Goal: Information Seeking & Learning: Learn about a topic

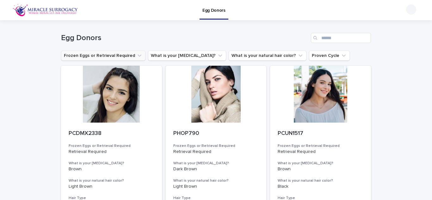
click at [136, 57] on icon "Frozen Eggs or Retrieval Required" at bounding box center [139, 55] width 6 height 6
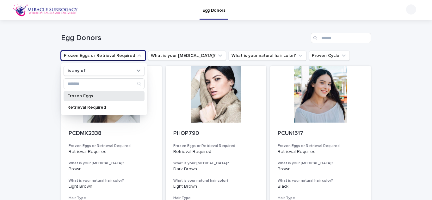
click at [96, 98] on p "Frozen Eggs" at bounding box center [100, 96] width 67 height 4
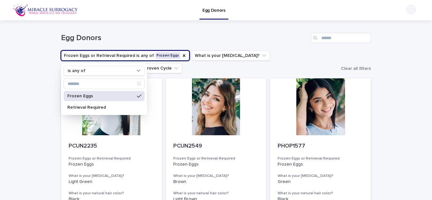
click at [266, 71] on ul "Frozen Eggs or Retrieval Required is any of Frozen Eggs is any of Frozen Eggs R…" at bounding box center [200, 61] width 280 height 25
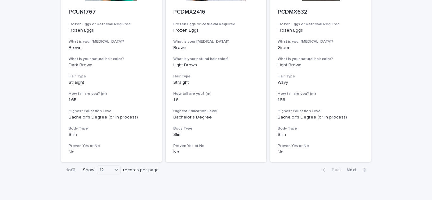
scroll to position [826, 0]
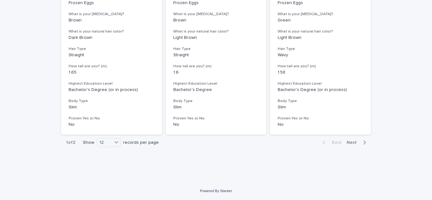
click at [363, 142] on icon "button" at bounding box center [364, 143] width 3 height 6
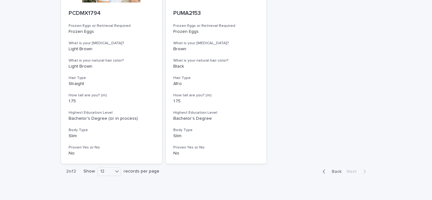
scroll to position [133, 0]
click at [333, 174] on button "Back" at bounding box center [330, 171] width 27 height 6
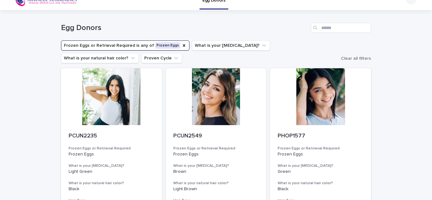
scroll to position [8, 0]
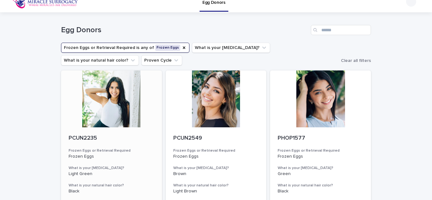
click at [112, 104] on div at bounding box center [111, 98] width 101 height 57
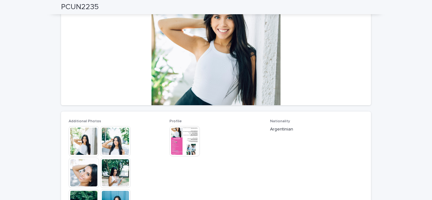
scroll to position [106, 0]
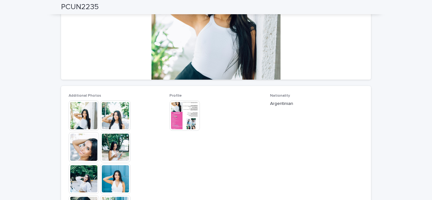
click at [75, 116] on img at bounding box center [84, 115] width 30 height 30
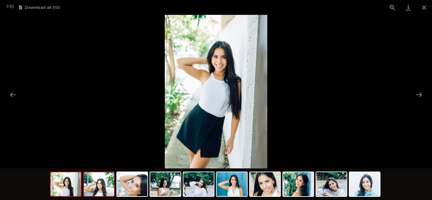
click at [108, 189] on img at bounding box center [99, 184] width 30 height 24
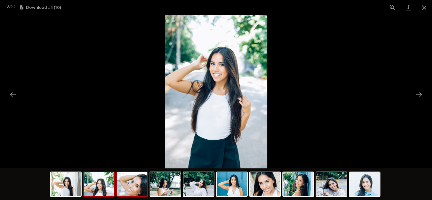
click at [134, 189] on img at bounding box center [132, 184] width 30 height 24
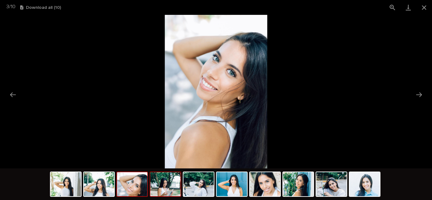
click at [167, 185] on img at bounding box center [165, 184] width 30 height 24
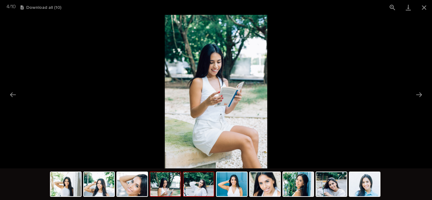
click at [209, 189] on img at bounding box center [198, 184] width 30 height 24
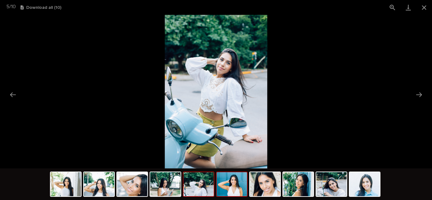
click at [231, 189] on img at bounding box center [231, 184] width 30 height 24
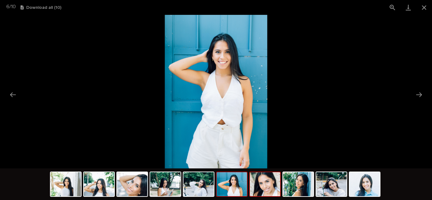
click at [264, 187] on img at bounding box center [265, 184] width 30 height 24
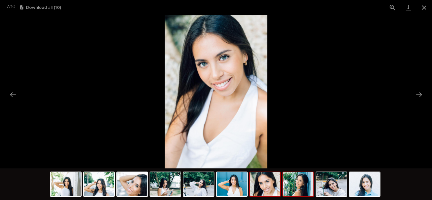
click at [294, 189] on img at bounding box center [298, 184] width 30 height 24
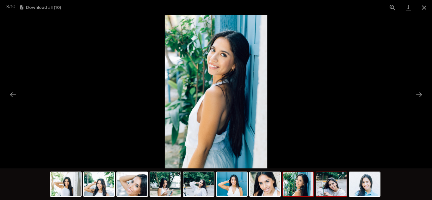
click at [324, 187] on img at bounding box center [331, 184] width 30 height 24
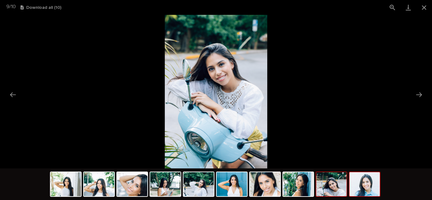
click at [354, 188] on img at bounding box center [364, 184] width 30 height 24
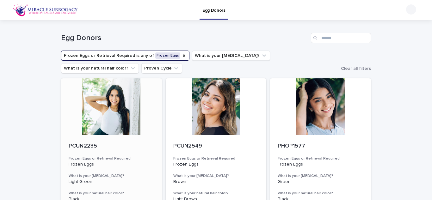
click at [107, 94] on div at bounding box center [111, 106] width 101 height 57
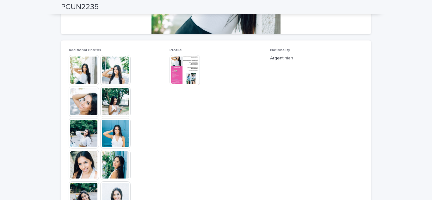
scroll to position [153, 0]
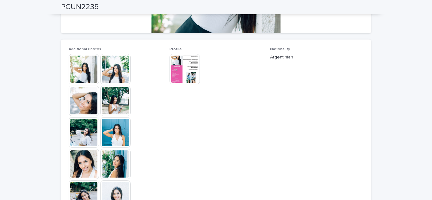
click at [186, 66] on img at bounding box center [184, 69] width 30 height 30
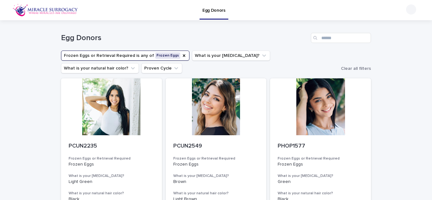
click at [166, 57] on button "Frozen Eggs or Retrieval Required is any of Frozen Eggs" at bounding box center [125, 56] width 128 height 10
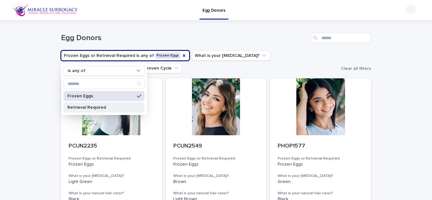
click at [99, 106] on p "Retrieval Required" at bounding box center [100, 107] width 67 height 4
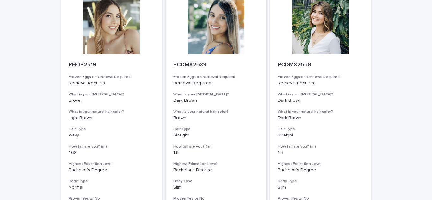
scroll to position [826, 0]
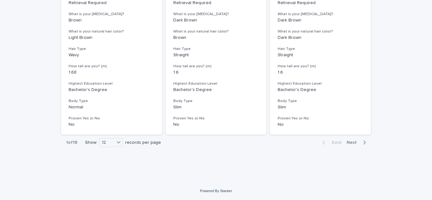
click at [347, 142] on span "Next" at bounding box center [353, 142] width 14 height 4
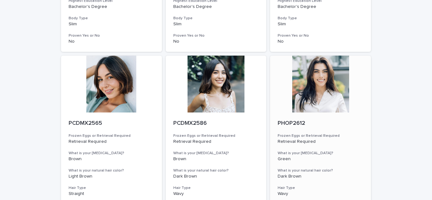
scroll to position [466, 0]
click at [317, 86] on div at bounding box center [320, 83] width 101 height 57
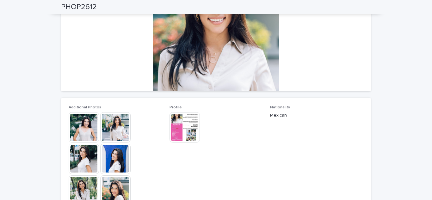
scroll to position [98, 0]
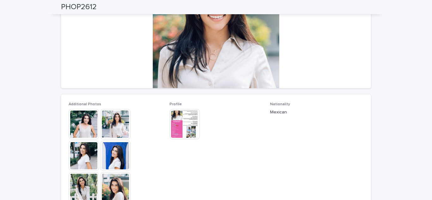
click at [90, 124] on img at bounding box center [84, 124] width 30 height 30
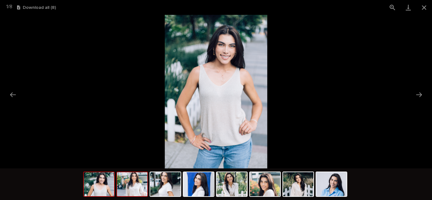
click at [144, 193] on img at bounding box center [132, 184] width 30 height 24
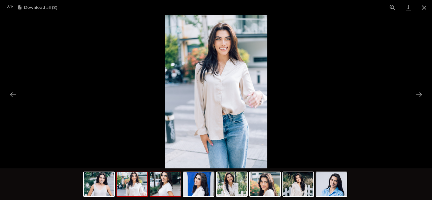
click at [177, 187] on img at bounding box center [165, 184] width 30 height 24
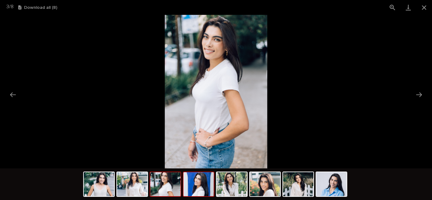
click at [197, 188] on img at bounding box center [198, 184] width 30 height 24
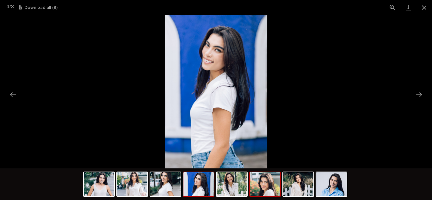
click at [261, 185] on img at bounding box center [265, 184] width 30 height 24
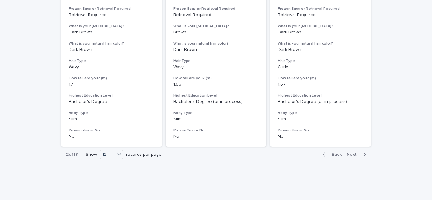
scroll to position [826, 0]
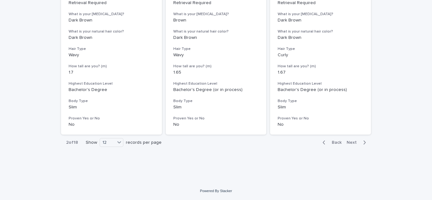
click at [344, 142] on button "Next" at bounding box center [357, 143] width 27 height 6
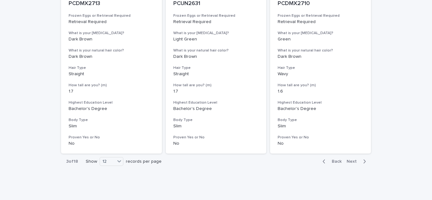
scroll to position [826, 0]
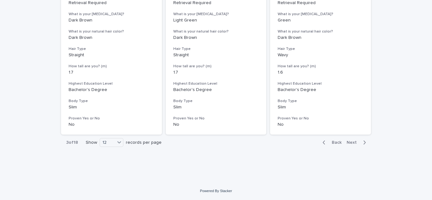
click at [350, 143] on span "Next" at bounding box center [353, 142] width 14 height 4
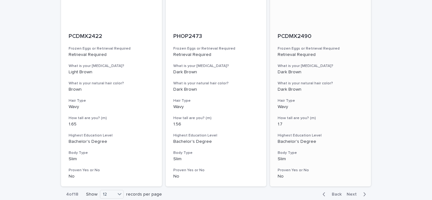
scroll to position [826, 0]
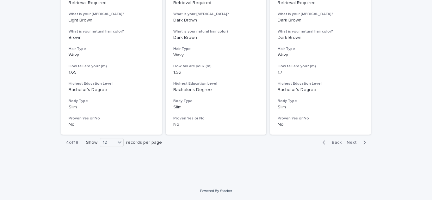
click at [351, 145] on span "Next" at bounding box center [353, 142] width 14 height 4
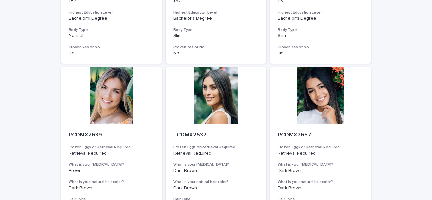
scroll to position [826, 0]
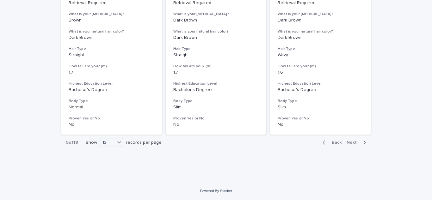
click at [353, 144] on span "Next" at bounding box center [353, 142] width 14 height 4
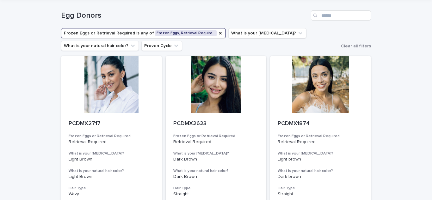
scroll to position [22, 0]
click at [246, 36] on button "What is your [MEDICAL_DATA]?" at bounding box center [267, 33] width 78 height 10
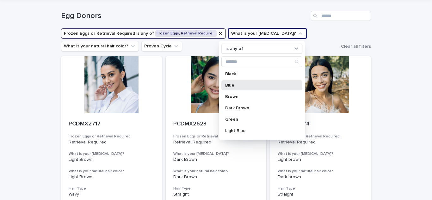
click at [237, 84] on p "Blue" at bounding box center [258, 85] width 67 height 4
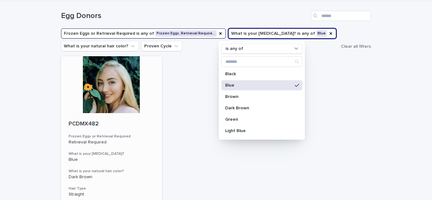
drag, startPoint x: 128, startPoint y: 104, endPoint x: 114, endPoint y: 94, distance: 17.7
click at [114, 94] on div at bounding box center [111, 84] width 101 height 57
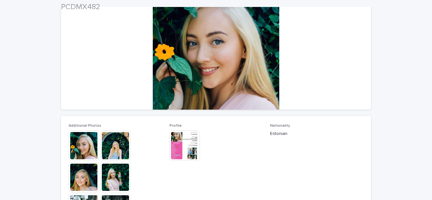
scroll to position [78, 0]
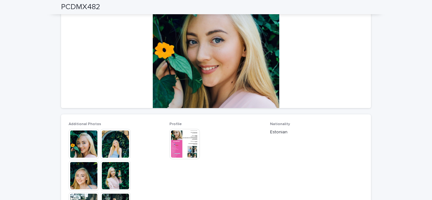
click at [110, 148] on img at bounding box center [115, 144] width 30 height 30
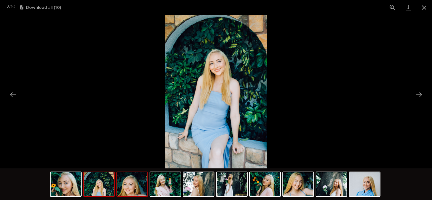
click at [131, 187] on img at bounding box center [132, 184] width 30 height 24
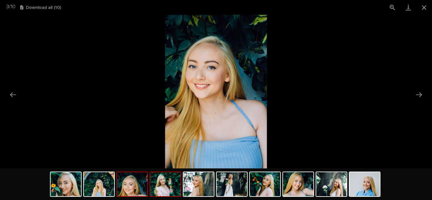
click at [169, 186] on img at bounding box center [165, 184] width 30 height 24
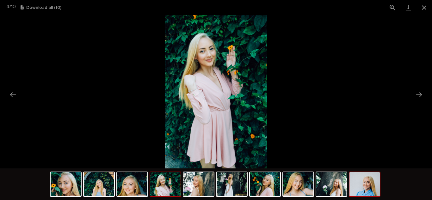
drag, startPoint x: 361, startPoint y: 197, endPoint x: 370, endPoint y: 179, distance: 19.9
click at [370, 179] on img at bounding box center [364, 184] width 30 height 24
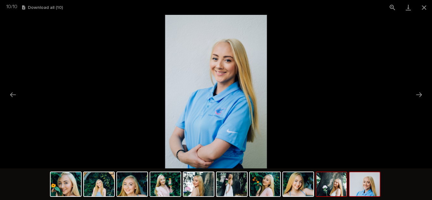
click at [327, 184] on img at bounding box center [331, 184] width 30 height 24
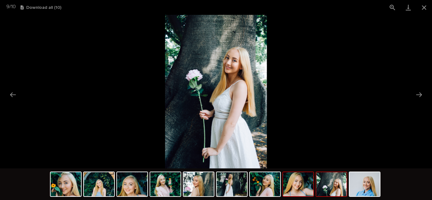
click at [300, 184] on img at bounding box center [298, 184] width 30 height 24
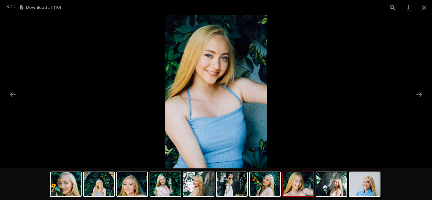
scroll to position [0, 0]
click at [206, 58] on img at bounding box center [216, 92] width 102 height 154
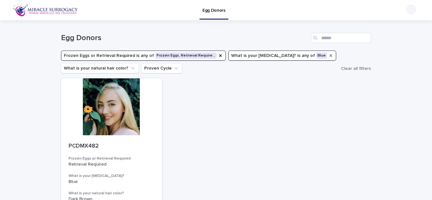
click at [329, 55] on icon "What is your eye color?" at bounding box center [330, 55] width 3 height 3
click at [297, 53] on icon "What is your eye color?" at bounding box center [300, 55] width 6 height 6
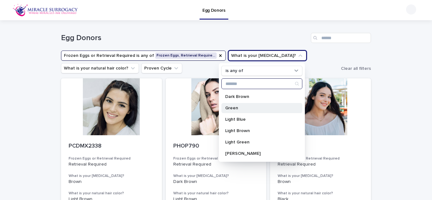
scroll to position [34, 0]
click at [234, 110] on p "Green" at bounding box center [258, 108] width 67 height 4
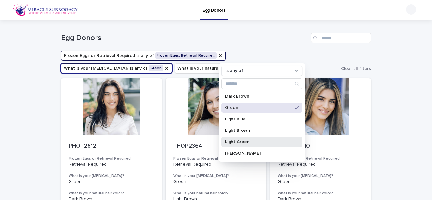
click at [234, 142] on p "Light Green" at bounding box center [258, 142] width 67 height 4
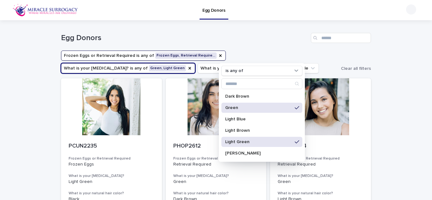
drag, startPoint x: 399, startPoint y: 129, endPoint x: 391, endPoint y: 141, distance: 14.2
drag, startPoint x: 391, startPoint y: 141, endPoint x: 387, endPoint y: 162, distance: 22.2
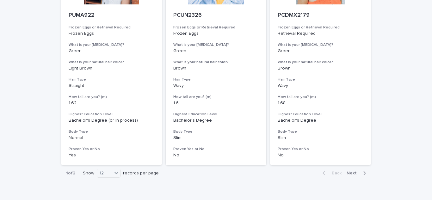
scroll to position [796, 0]
click at [351, 174] on span "Next" at bounding box center [353, 173] width 14 height 4
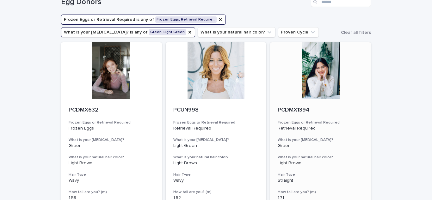
scroll to position [36, 0]
click at [105, 73] on div at bounding box center [111, 71] width 101 height 57
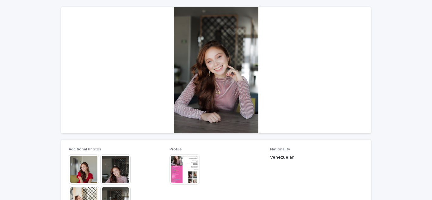
scroll to position [53, 0]
click at [78, 160] on img at bounding box center [84, 169] width 30 height 30
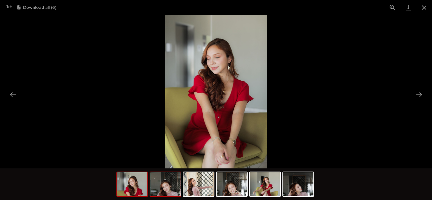
click at [173, 184] on img at bounding box center [165, 184] width 30 height 24
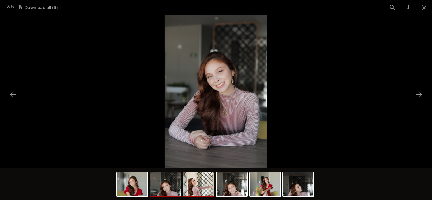
click at [200, 185] on img at bounding box center [198, 184] width 30 height 24
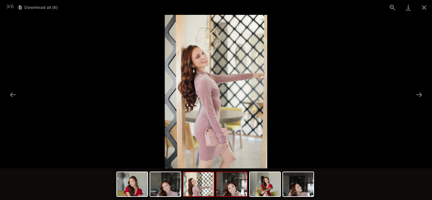
click at [234, 187] on img at bounding box center [231, 184] width 30 height 24
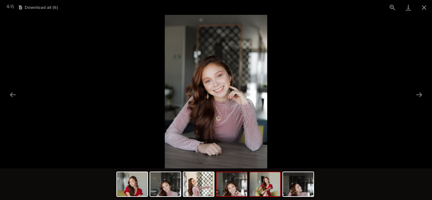
click at [261, 187] on img at bounding box center [265, 184] width 30 height 24
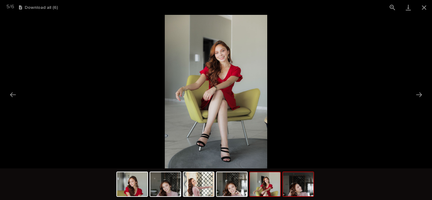
click at [289, 186] on img at bounding box center [298, 184] width 30 height 24
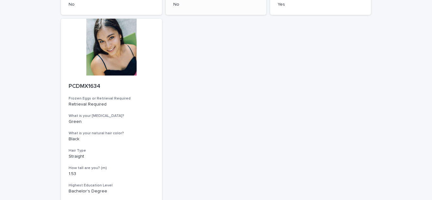
scroll to position [383, 0]
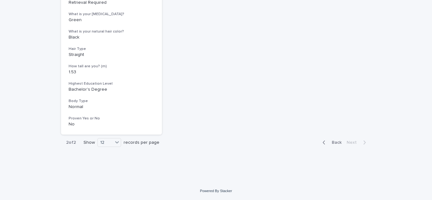
click at [328, 141] on span "Back" at bounding box center [335, 142] width 14 height 4
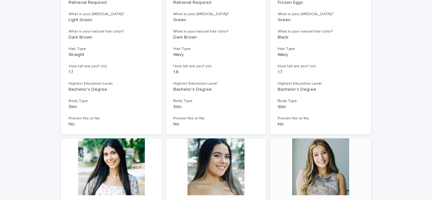
click at [326, 159] on div at bounding box center [320, 166] width 101 height 57
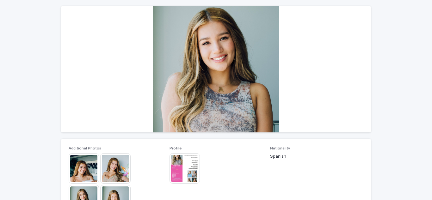
scroll to position [54, 0]
click at [87, 169] on img at bounding box center [84, 168] width 30 height 30
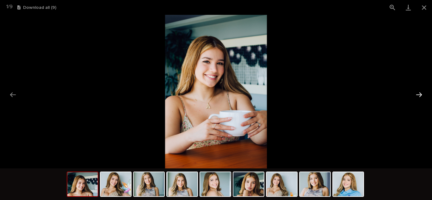
click at [418, 93] on button "Next slide" at bounding box center [418, 94] width 13 height 12
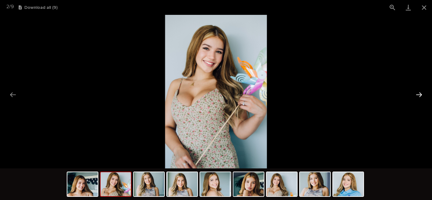
click at [418, 93] on button "Next slide" at bounding box center [418, 94] width 13 height 12
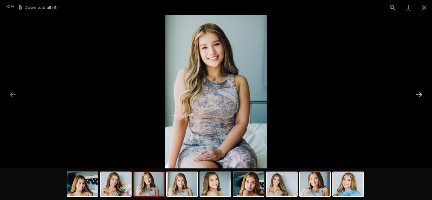
click at [418, 93] on button "Next slide" at bounding box center [418, 94] width 13 height 12
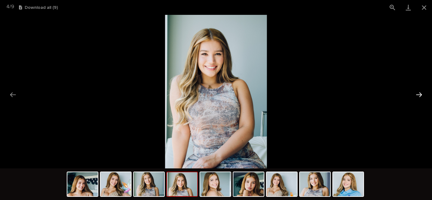
click at [418, 93] on button "Next slide" at bounding box center [418, 94] width 13 height 12
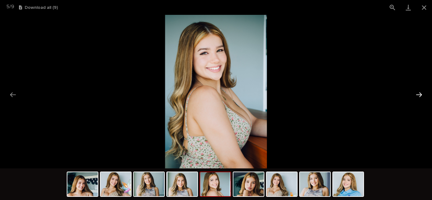
click at [418, 93] on button "Next slide" at bounding box center [418, 94] width 13 height 12
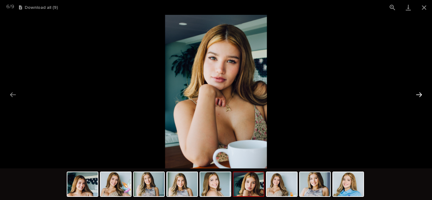
click at [418, 93] on button "Next slide" at bounding box center [418, 94] width 13 height 12
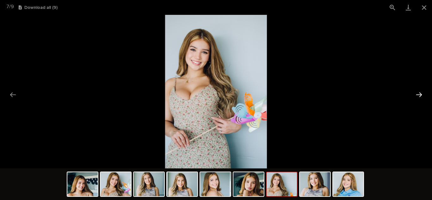
click at [418, 93] on button "Next slide" at bounding box center [418, 94] width 13 height 12
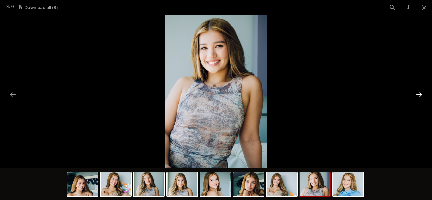
click at [418, 93] on button "Next slide" at bounding box center [418, 94] width 13 height 12
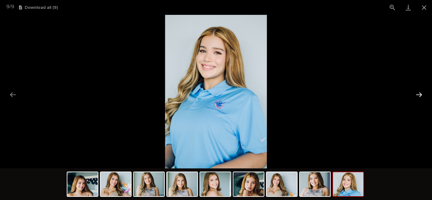
click at [418, 93] on button "Next slide" at bounding box center [418, 94] width 13 height 12
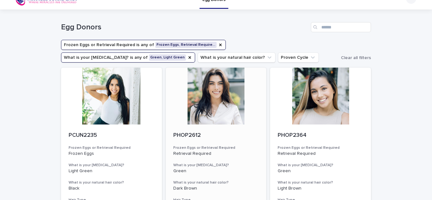
scroll to position [11, 0]
click at [112, 99] on div at bounding box center [111, 95] width 101 height 57
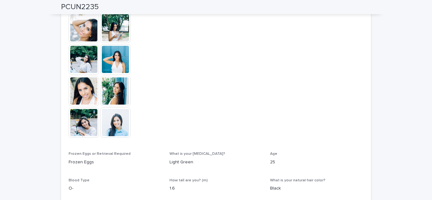
scroll to position [247, 0]
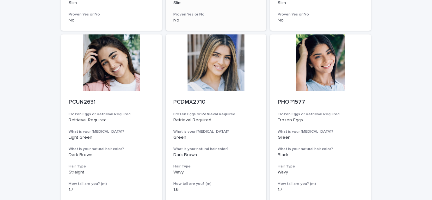
scroll to position [266, 0]
click at [317, 63] on div at bounding box center [320, 62] width 101 height 57
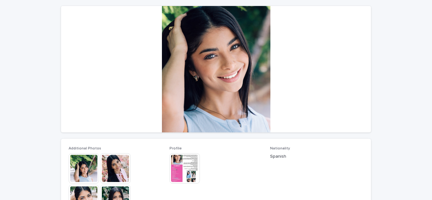
scroll to position [54, 0]
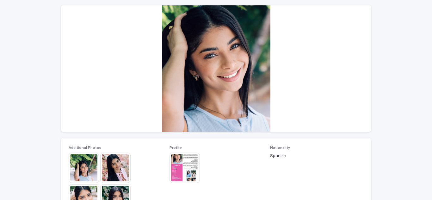
click at [112, 168] on img at bounding box center [115, 168] width 30 height 30
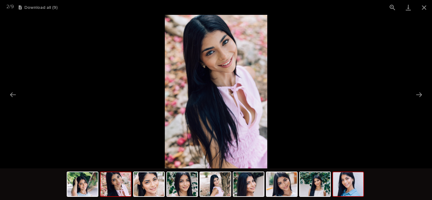
click at [342, 183] on img at bounding box center [348, 184] width 30 height 24
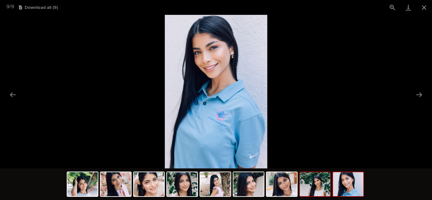
click at [315, 189] on img at bounding box center [314, 184] width 30 height 24
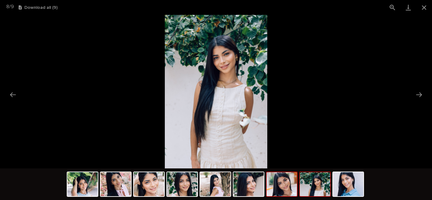
click at [289, 188] on img at bounding box center [281, 184] width 30 height 24
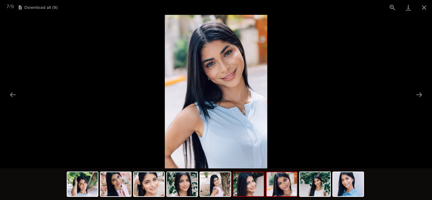
click at [253, 184] on img at bounding box center [248, 184] width 30 height 24
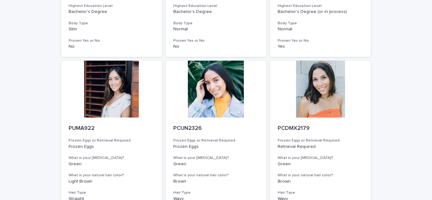
scroll to position [683, 0]
click at [111, 93] on div at bounding box center [111, 88] width 101 height 57
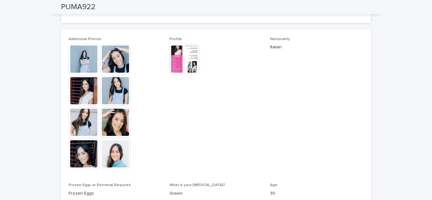
scroll to position [163, 0]
click at [109, 143] on img at bounding box center [115, 153] width 30 height 30
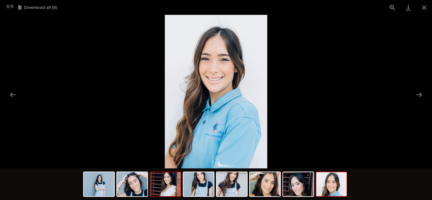
click at [170, 186] on img at bounding box center [165, 184] width 30 height 24
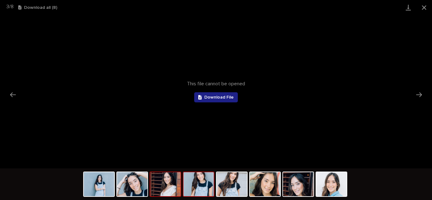
click at [193, 188] on img at bounding box center [198, 184] width 30 height 24
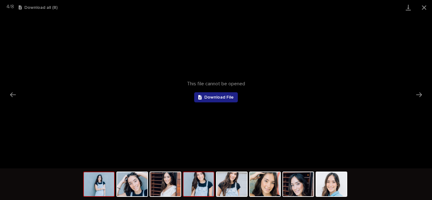
click at [101, 195] on img at bounding box center [99, 184] width 30 height 24
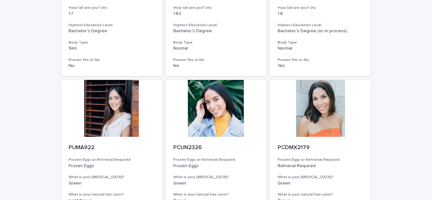
scroll to position [664, 0]
click at [225, 111] on div at bounding box center [216, 108] width 101 height 57
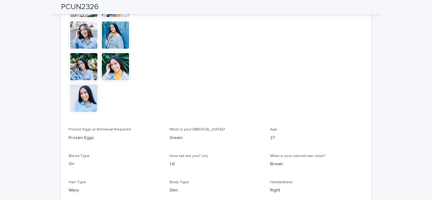
scroll to position [252, 0]
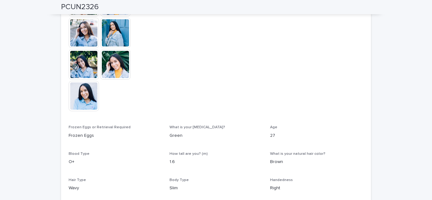
click at [119, 71] on img at bounding box center [115, 64] width 30 height 30
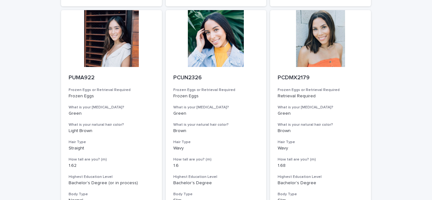
scroll to position [733, 0]
